Goal: Task Accomplishment & Management: Complete application form

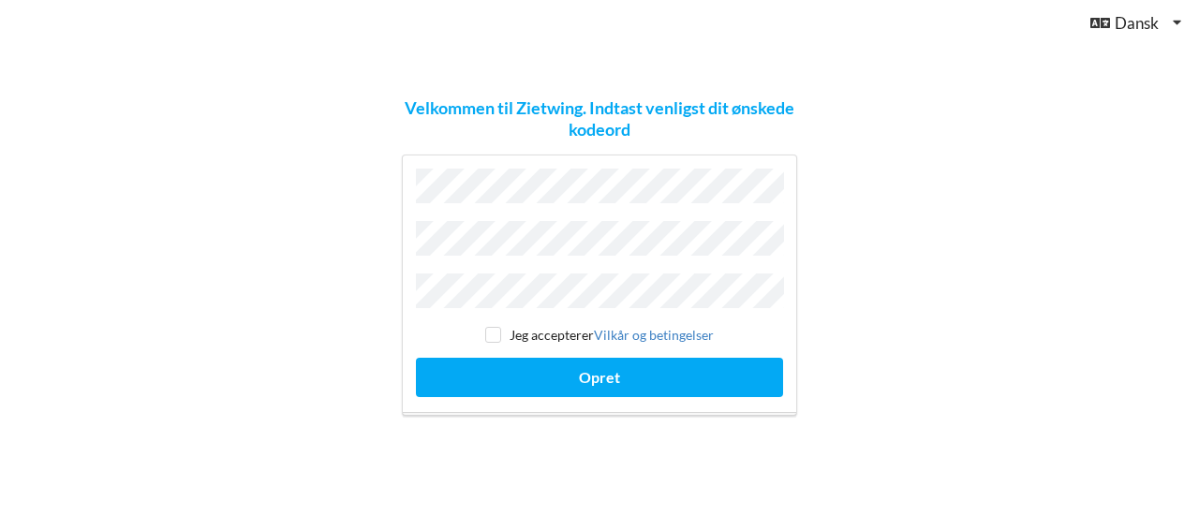
click at [411, 239] on div "Jeg accepterer Vilkår og betingelser Opret" at bounding box center [599, 286] width 395 height 262
click at [399, 245] on div "Velkommen til Zietwing. Indtast venligst dit ønskede kodeord Jeg accepterer [PE…" at bounding box center [600, 258] width 422 height 342
click at [514, 334] on label "Jeg accepterer Vilkår og betingelser" at bounding box center [599, 335] width 229 height 16
click at [494, 327] on input "checkbox" at bounding box center [493, 335] width 16 height 16
checkbox input "true"
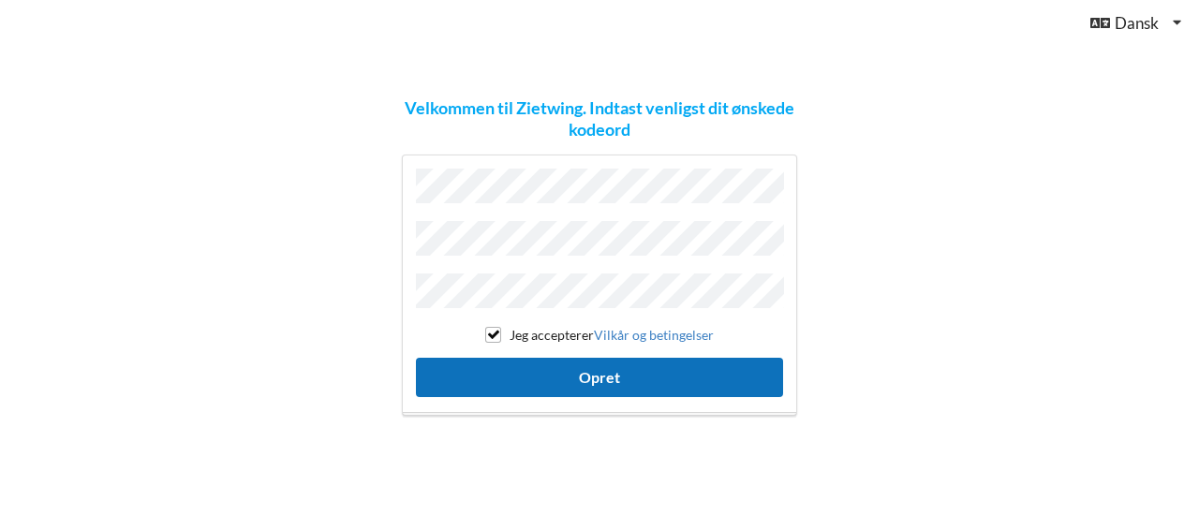
click at [558, 371] on button "Opret" at bounding box center [599, 377] width 367 height 38
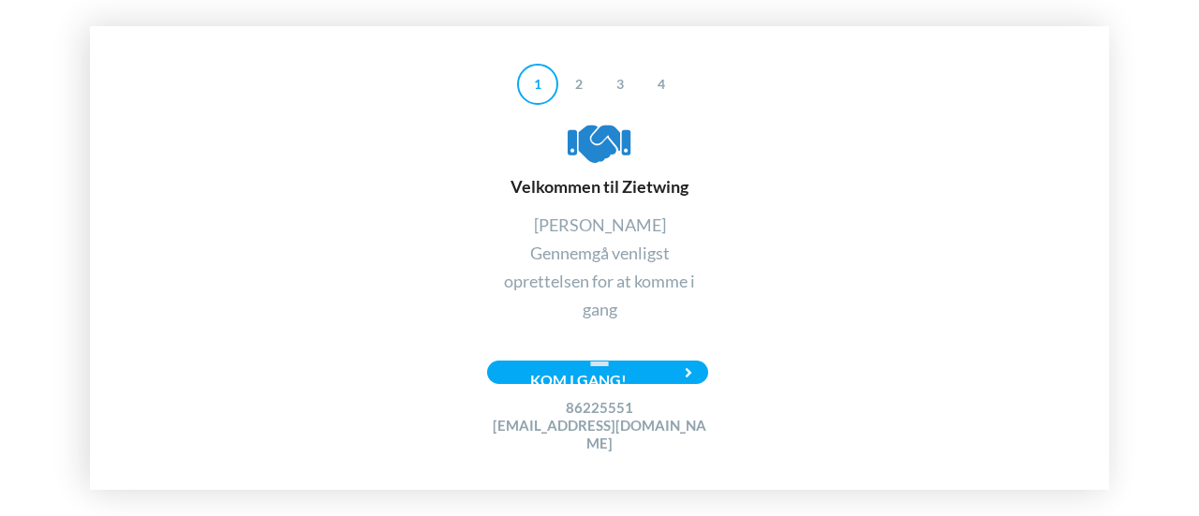
drag, startPoint x: 686, startPoint y: 199, endPoint x: 623, endPoint y: 196, distance: 62.8
click at [623, 196] on div "Velkommen til Zietwing" at bounding box center [599, 158] width 225 height 79
copy div "Zietwing"
click at [313, 212] on div "1 2 3 4 Velkommen til Zietwing [PERSON_NAME] Gennemgå venligst oprettelsen for …" at bounding box center [599, 258] width 1019 height 465
click at [555, 389] on div "86225551 [EMAIL_ADDRESS][DOMAIN_NAME]" at bounding box center [599, 408] width 225 height 92
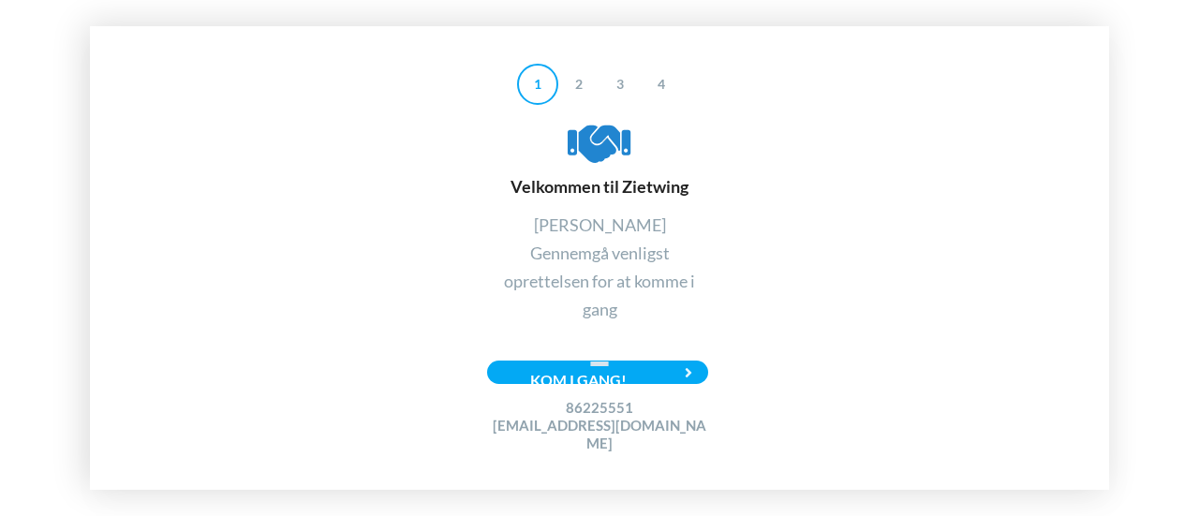
click at [699, 391] on div "86225551 [EMAIL_ADDRESS][DOMAIN_NAME]" at bounding box center [599, 408] width 225 height 92
click at [687, 380] on div "86225551 [EMAIL_ADDRESS][DOMAIN_NAME]" at bounding box center [599, 408] width 225 height 92
click at [652, 378] on div "Kom i gang!" at bounding box center [597, 372] width 221 height 23
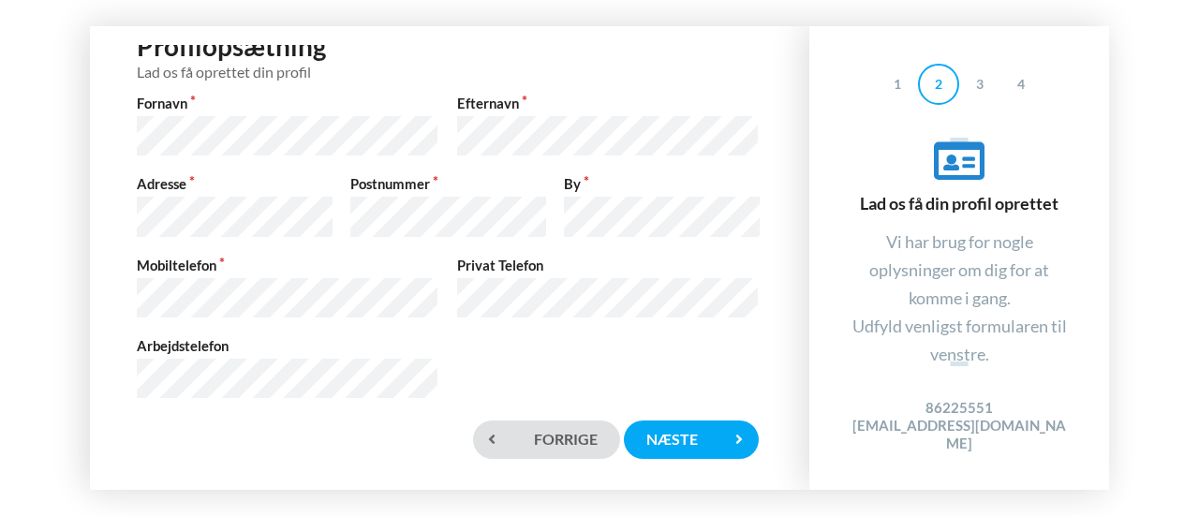
scroll to position [63, 0]
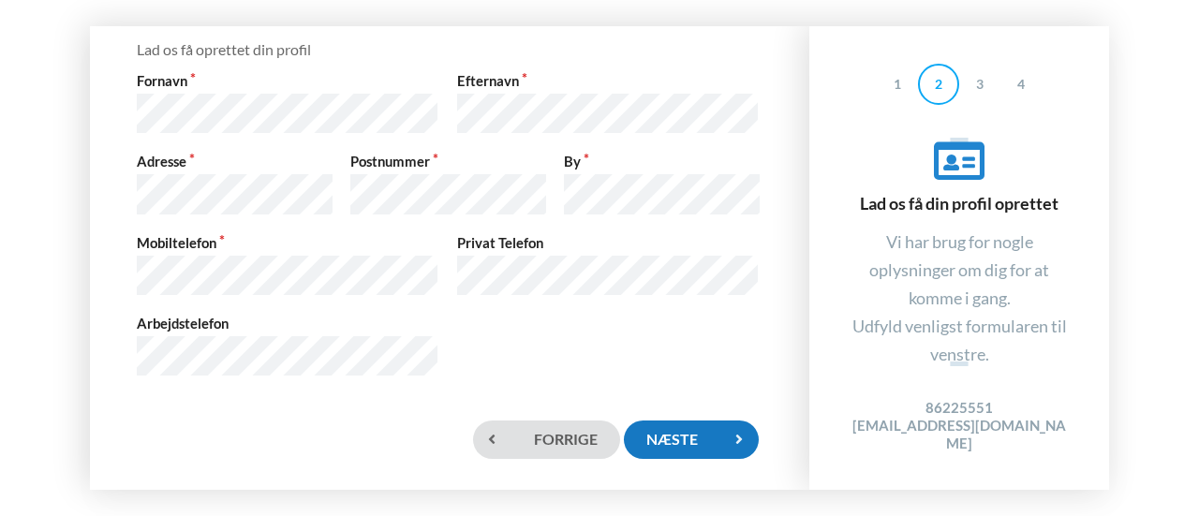
click at [685, 447] on div "Næste" at bounding box center [691, 440] width 135 height 38
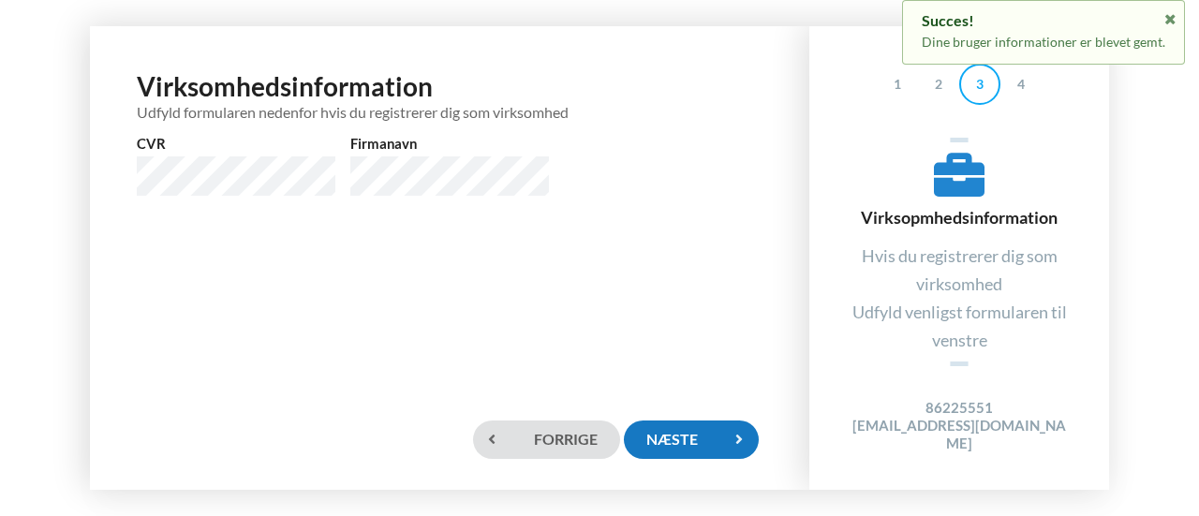
click at [714, 438] on div "Næste" at bounding box center [691, 440] width 135 height 38
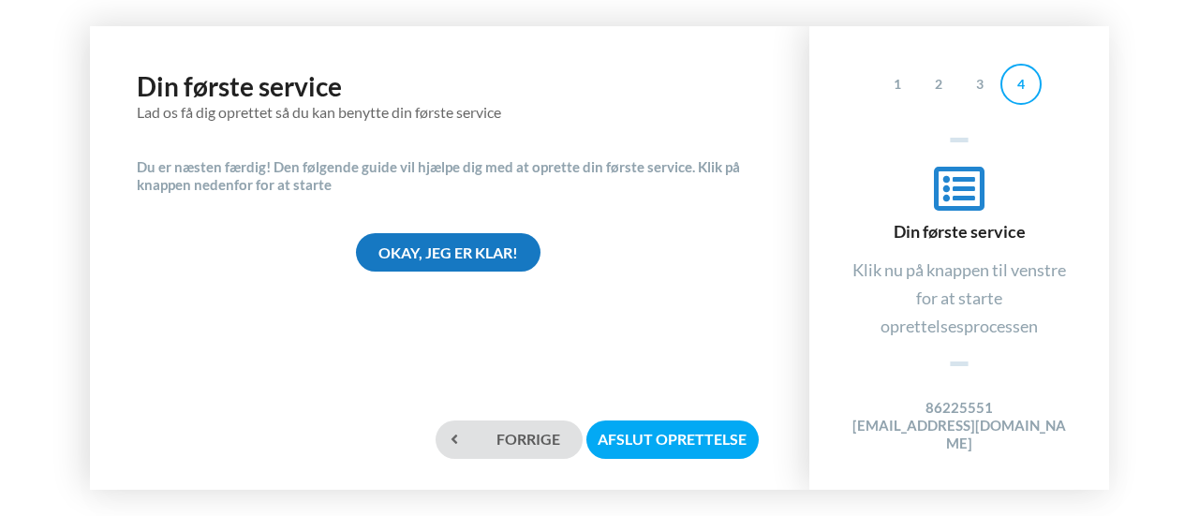
click at [497, 257] on div "Okay, jeg er klar!" at bounding box center [448, 252] width 185 height 38
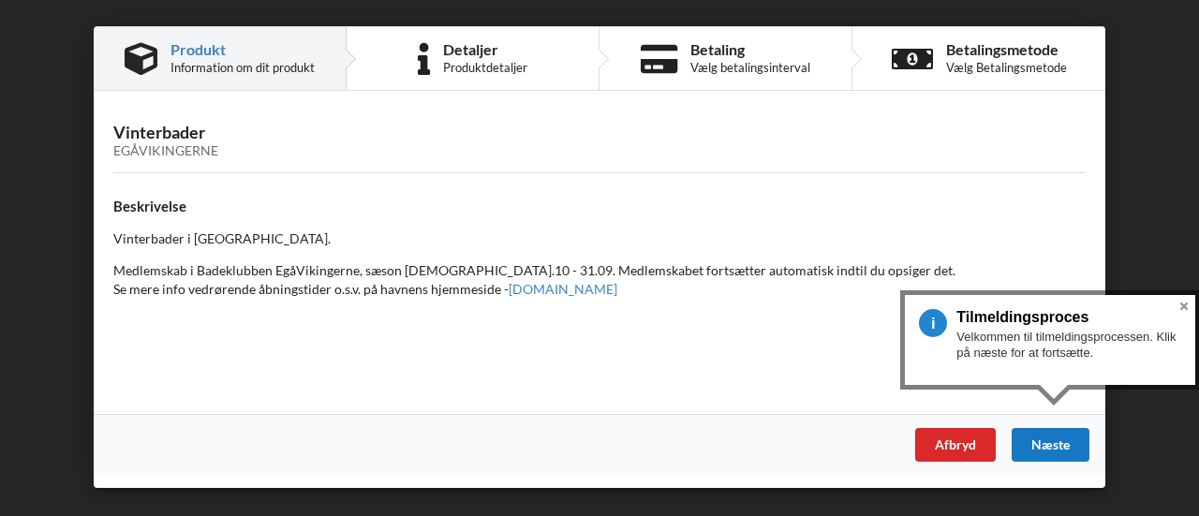
click at [1042, 443] on div "Næste" at bounding box center [1051, 445] width 78 height 34
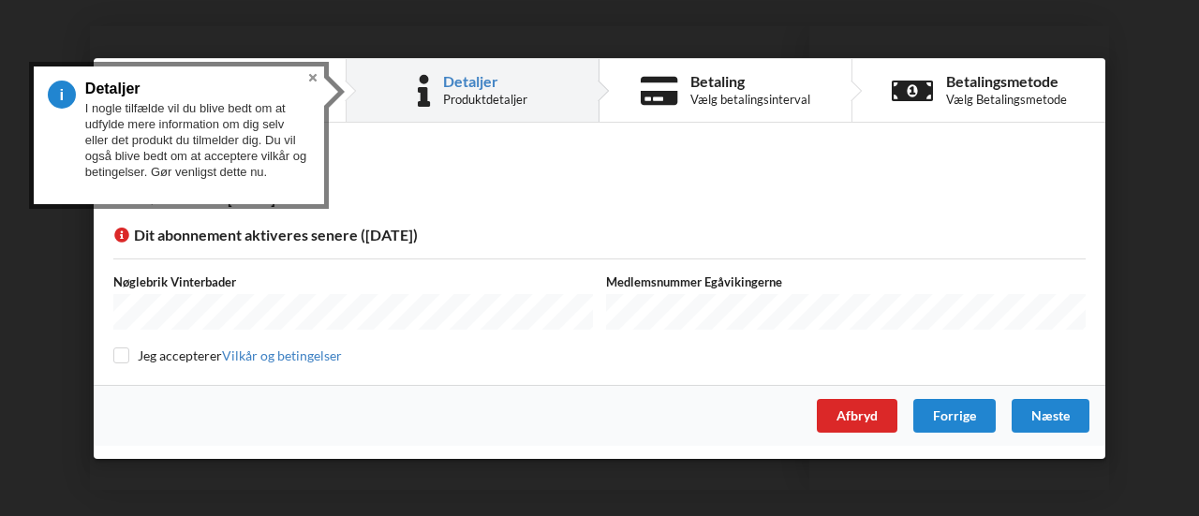
click at [311, 79] on button "Close" at bounding box center [313, 78] width 22 height 22
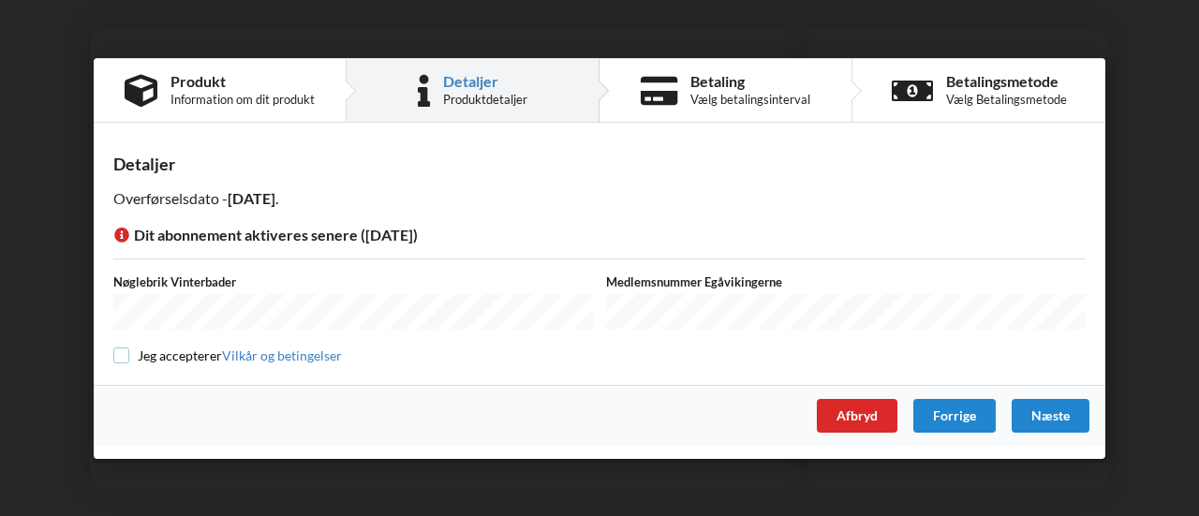
click at [124, 353] on input "checkbox" at bounding box center [121, 356] width 16 height 16
checkbox input "true"
click at [1062, 416] on div "Næste" at bounding box center [1051, 415] width 78 height 34
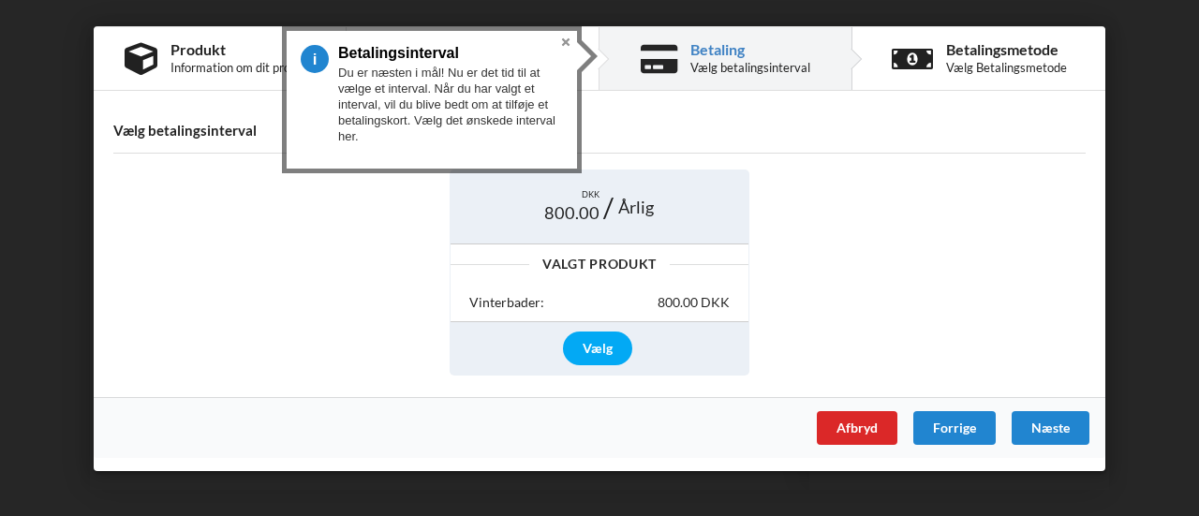
click at [564, 37] on button "Close" at bounding box center [566, 42] width 22 height 22
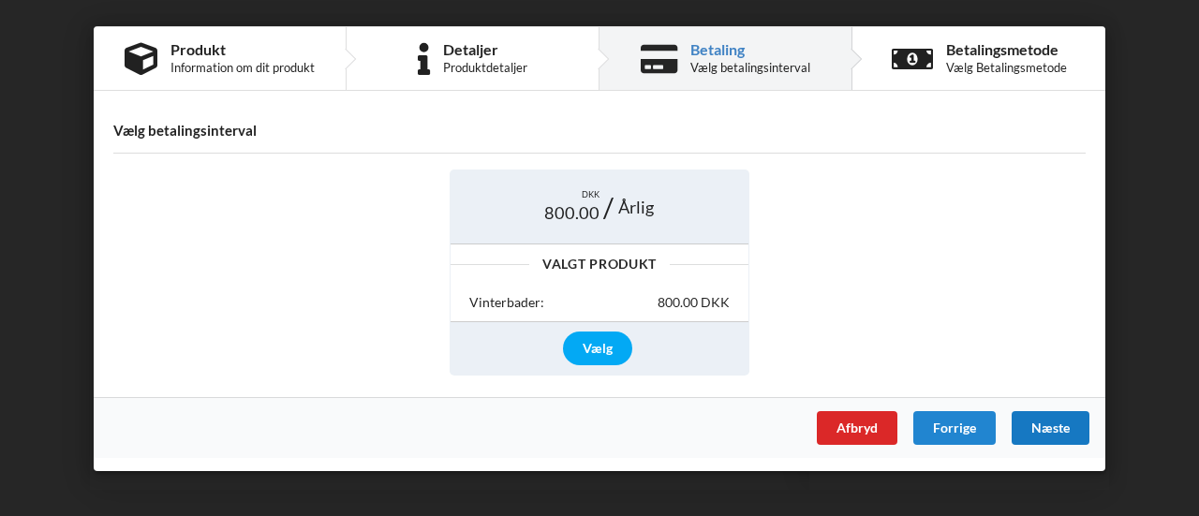
click at [1054, 423] on div "Næste" at bounding box center [1051, 428] width 78 height 34
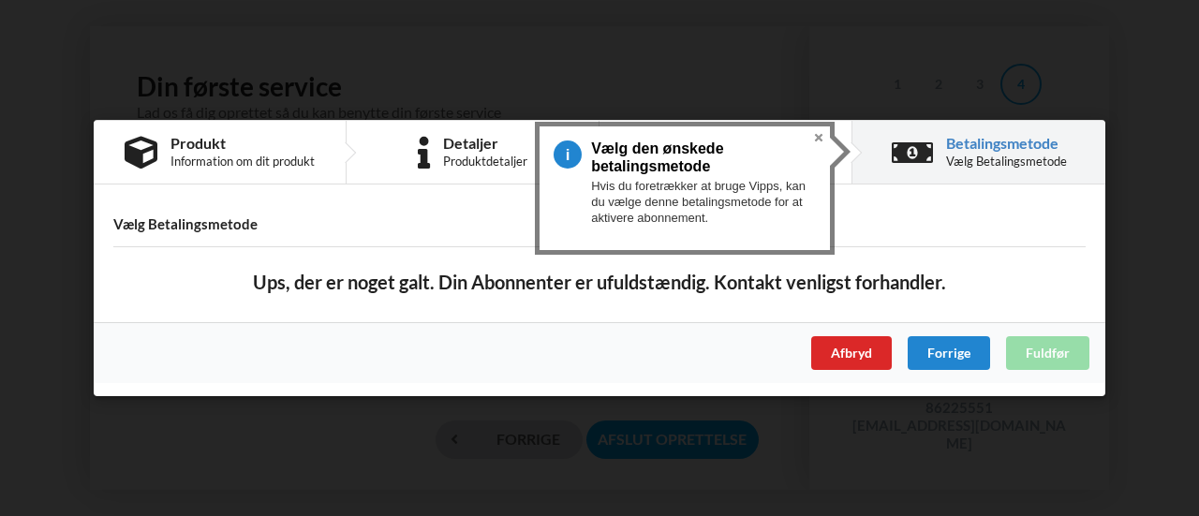
click at [819, 140] on button "Close" at bounding box center [819, 137] width 22 height 22
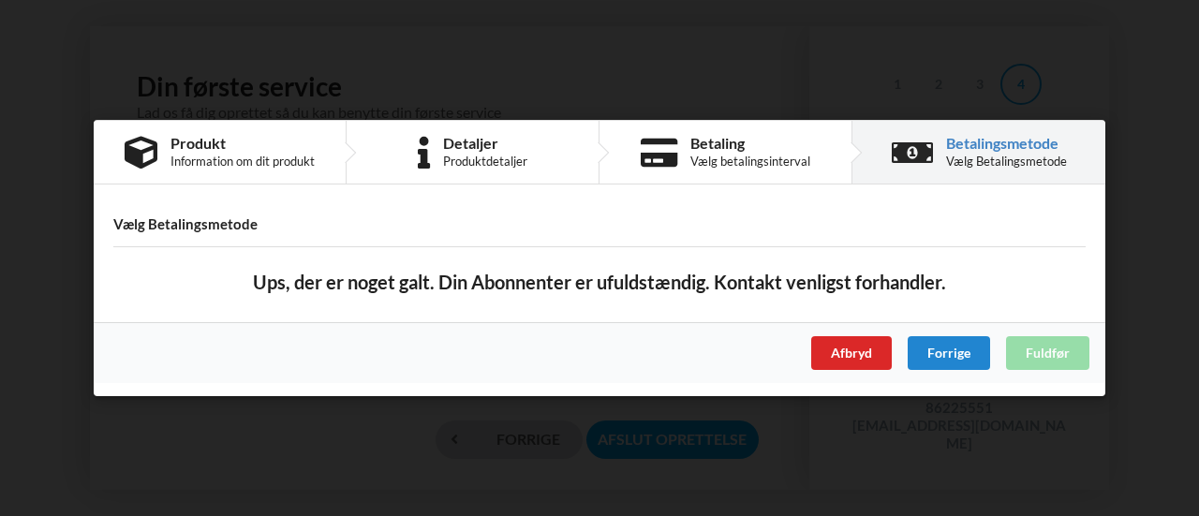
click at [1042, 351] on div "Afbryd Forrige Fuldfør" at bounding box center [600, 352] width 1012 height 61
click at [841, 347] on div "Afbryd" at bounding box center [851, 353] width 81 height 34
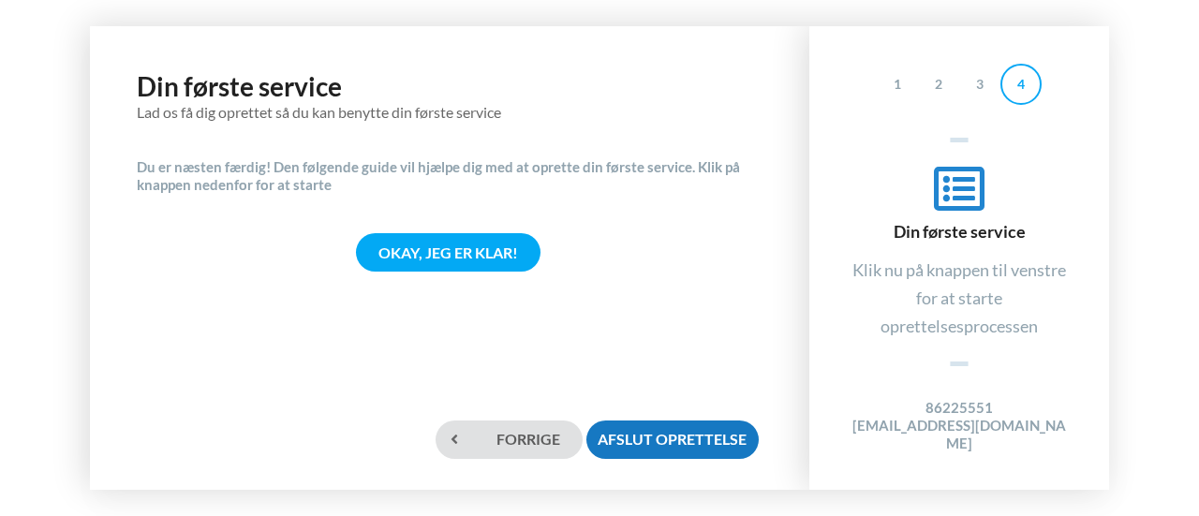
click at [700, 439] on div "Afslut oprettelse" at bounding box center [673, 440] width 172 height 38
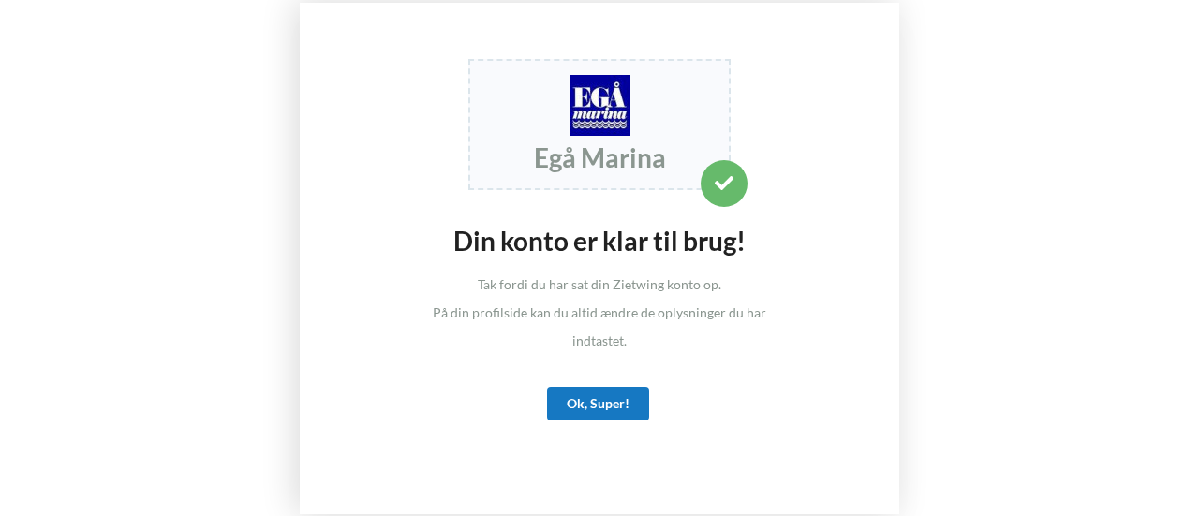
click at [602, 402] on div "Ok, Super!" at bounding box center [598, 404] width 102 height 34
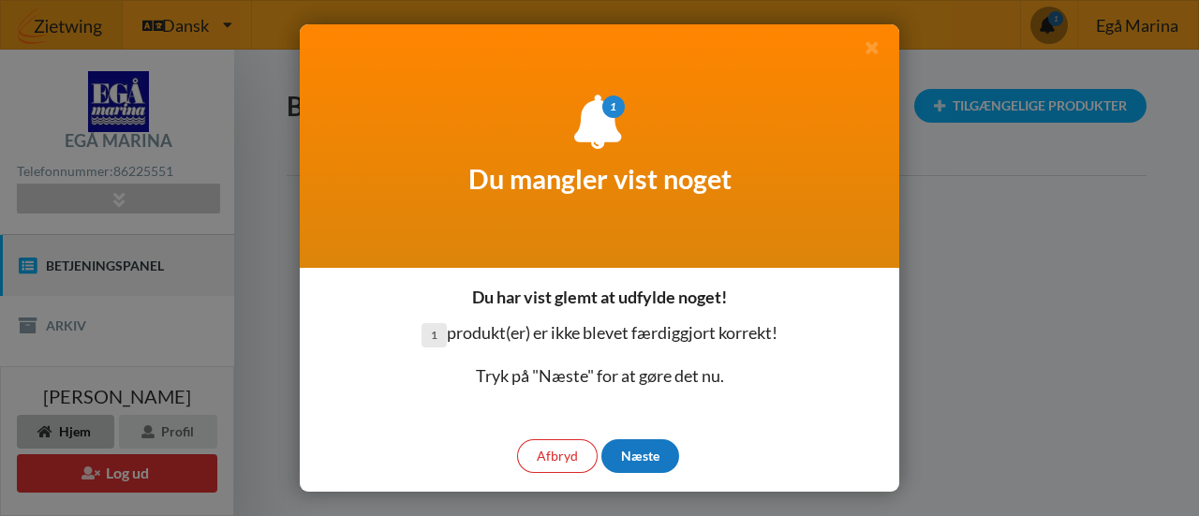
click at [641, 451] on div "Næste" at bounding box center [640, 456] width 78 height 34
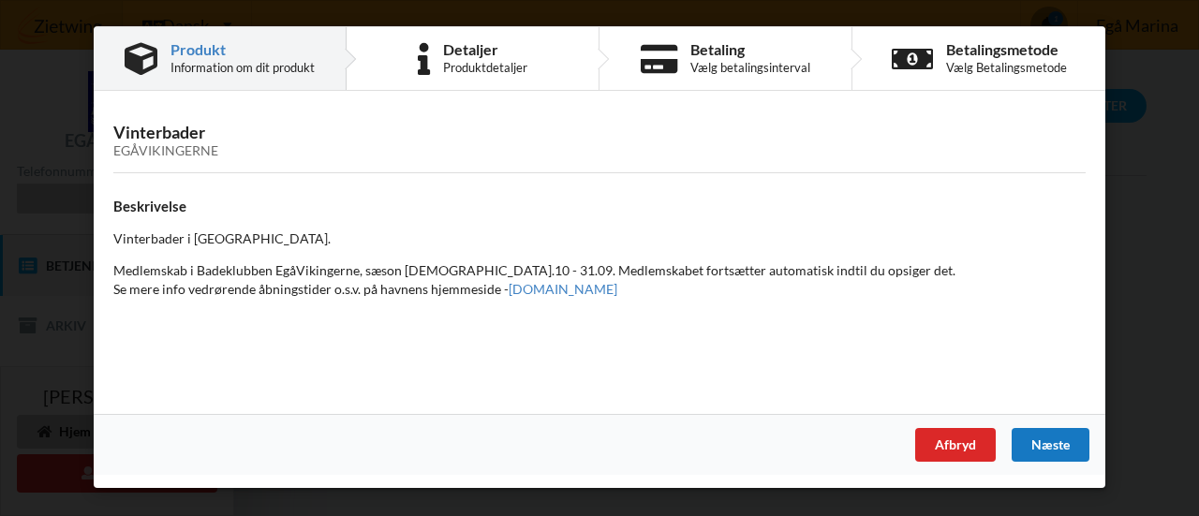
click at [1049, 443] on div "Næste" at bounding box center [1051, 445] width 78 height 34
